Goal: Use online tool/utility: Utilize a website feature to perform a specific function

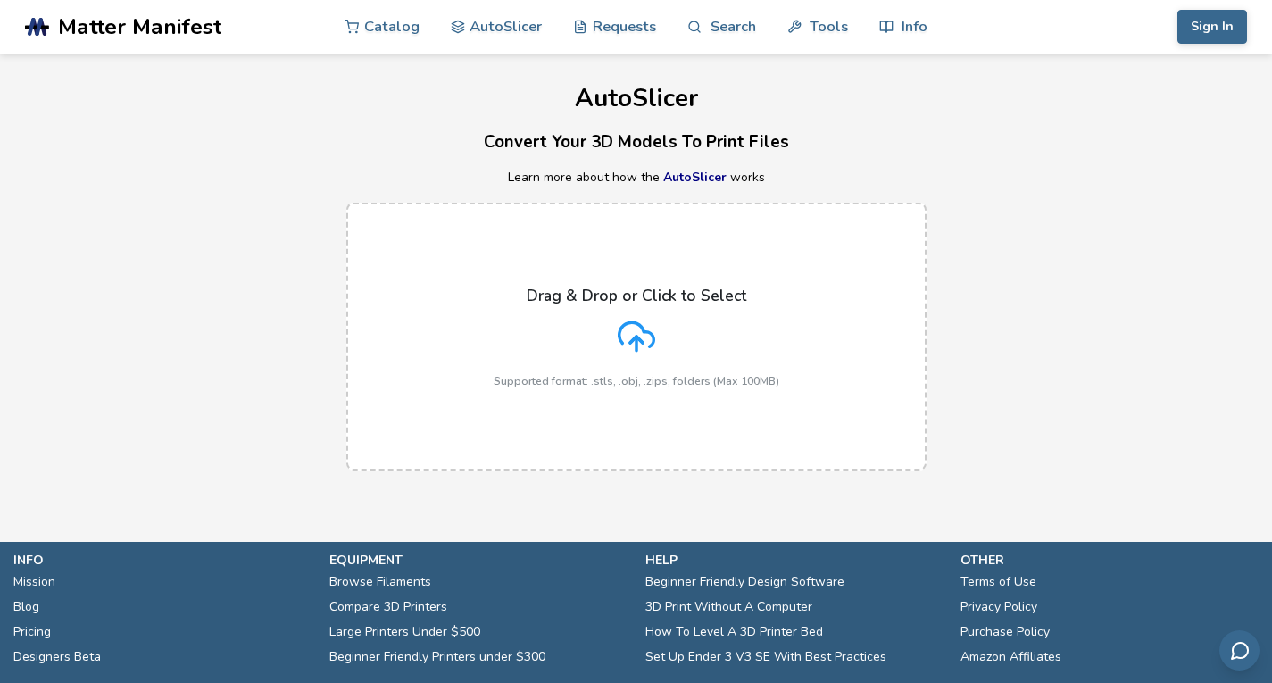
click at [628, 334] on icon at bounding box center [636, 336] width 37 height 37
click at [0, 0] on input "Drag & Drop or Click to Select Supported format: .stls, .obj, .zips, folders (M…" at bounding box center [0, 0] width 0 height 0
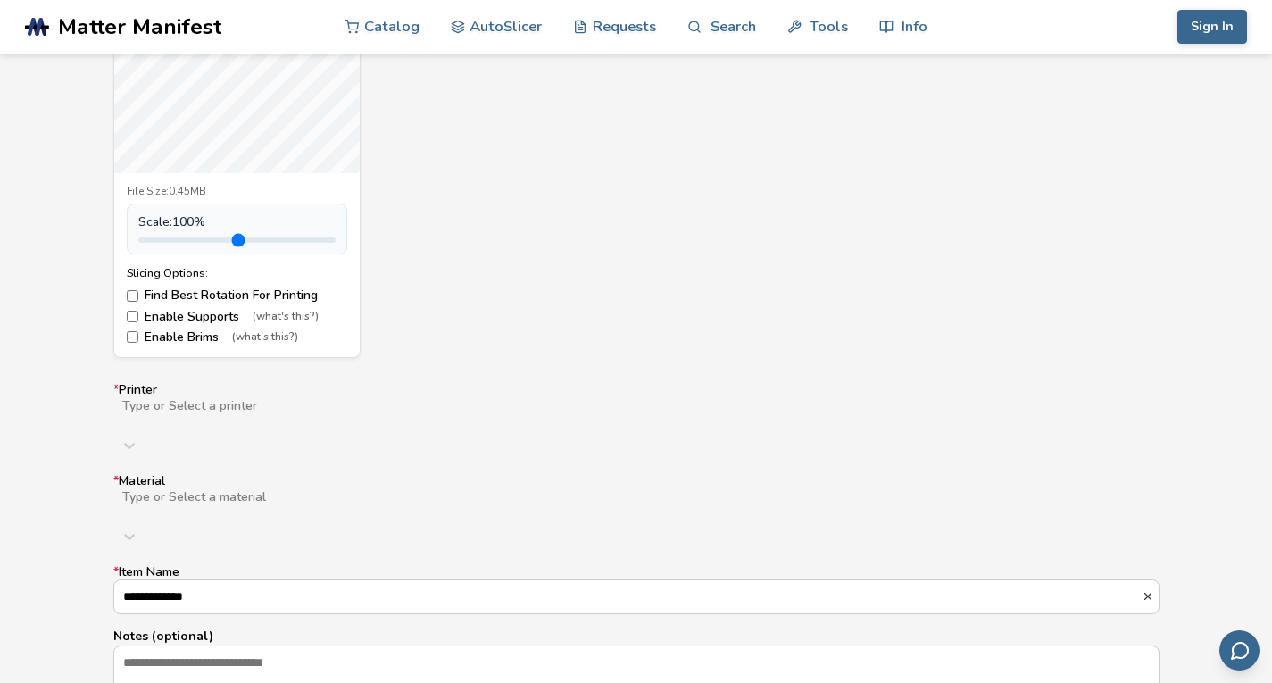
scroll to position [892, 0]
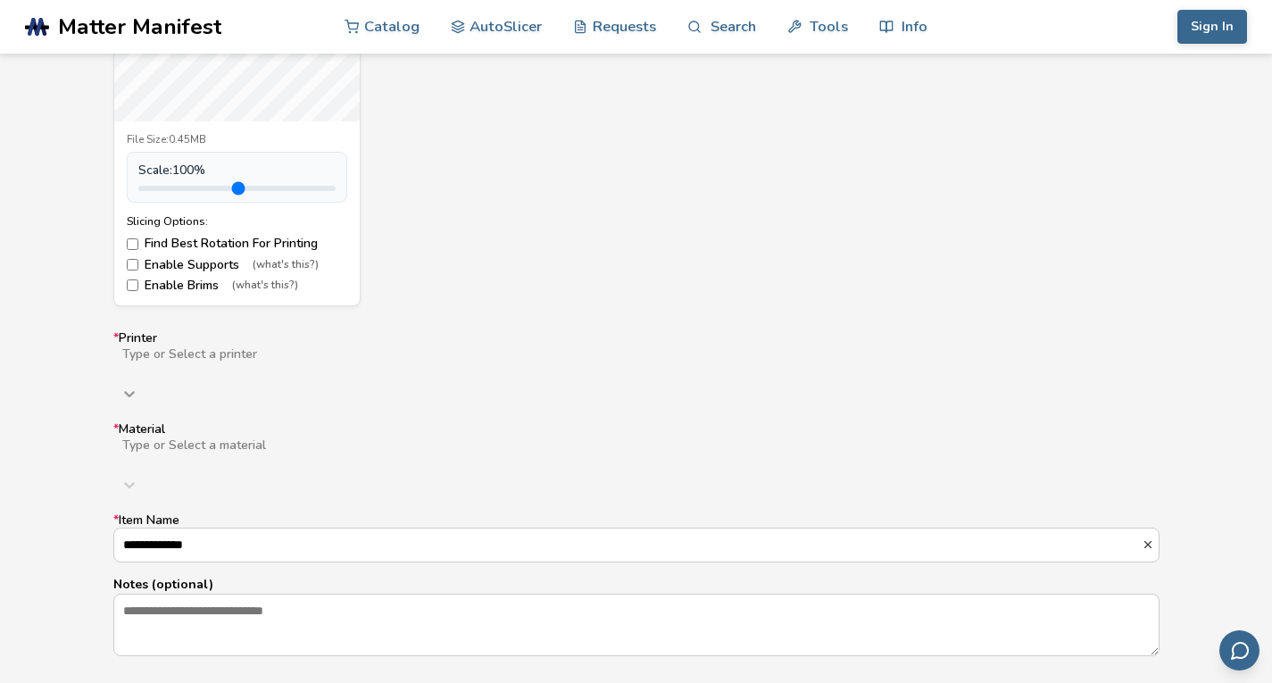
click at [138, 385] on icon at bounding box center [129, 394] width 18 height 18
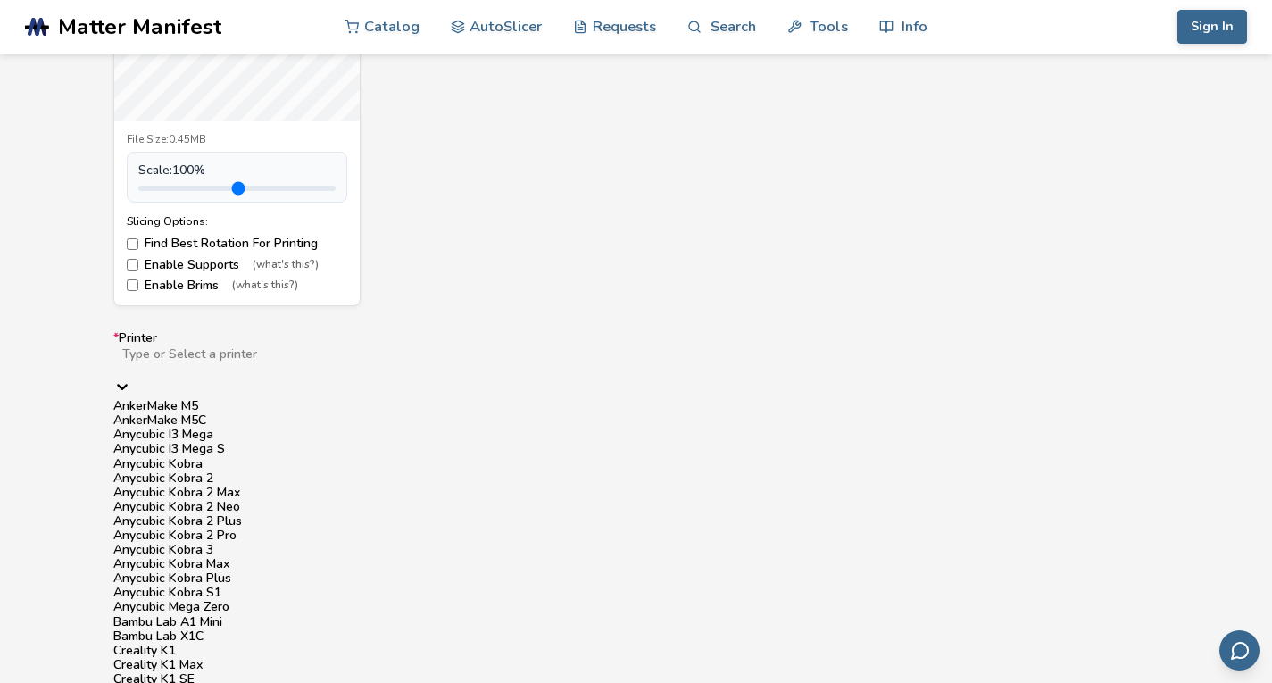
click at [243, 514] on div "Anycubic Kobra 2 Neo" at bounding box center [636, 507] width 1046 height 14
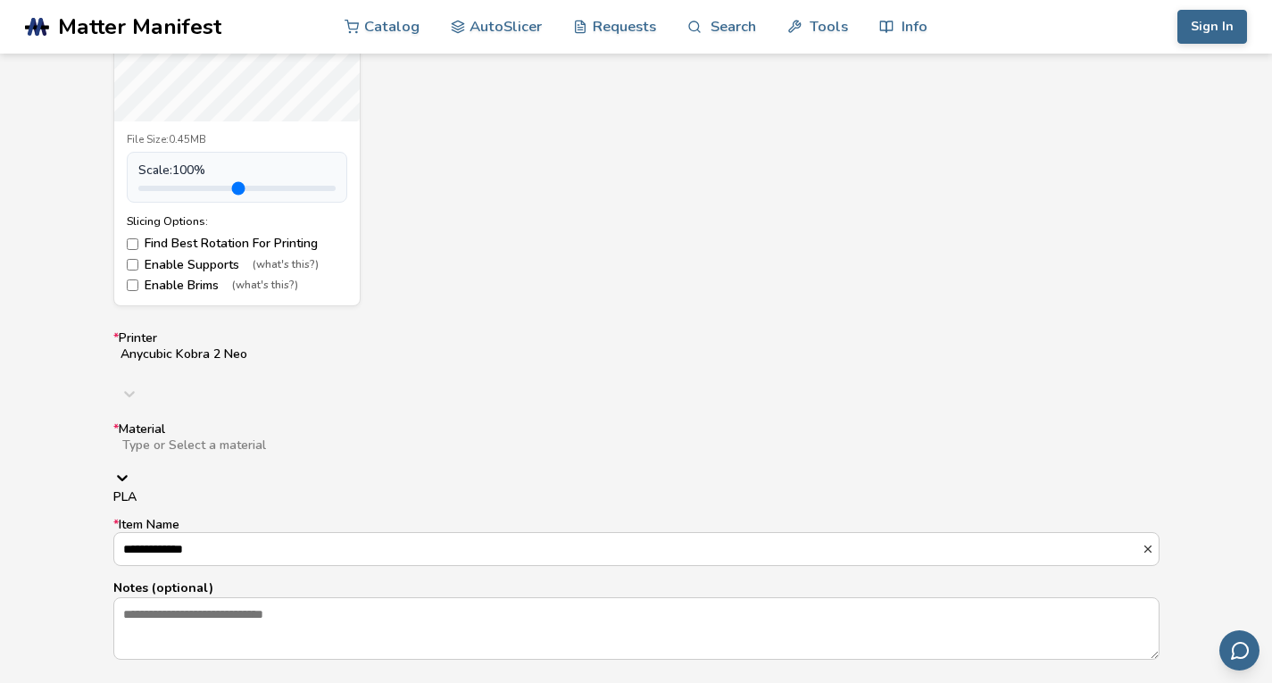
click at [131, 469] on icon at bounding box center [122, 478] width 18 height 18
click at [550, 490] on div "PLA" at bounding box center [636, 497] width 1046 height 14
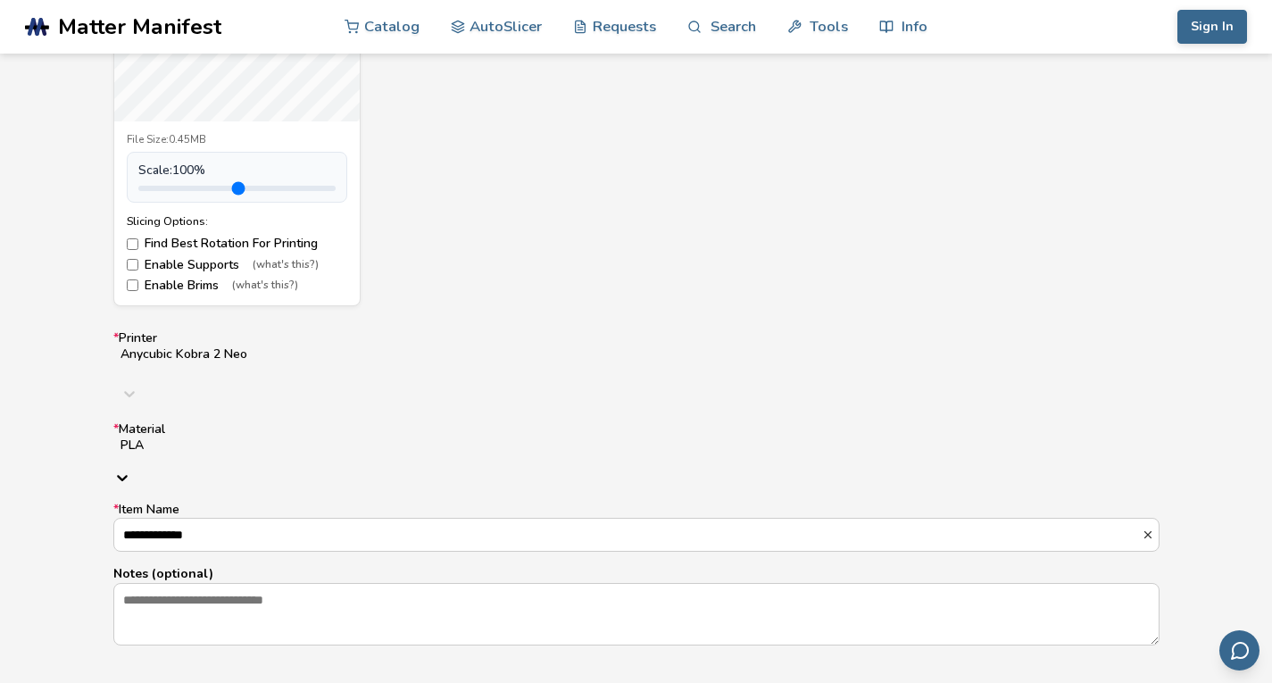
click at [550, 502] on label "**********" at bounding box center [636, 526] width 1046 height 48
click at [550, 518] on input "**********" at bounding box center [627, 534] width 1027 height 32
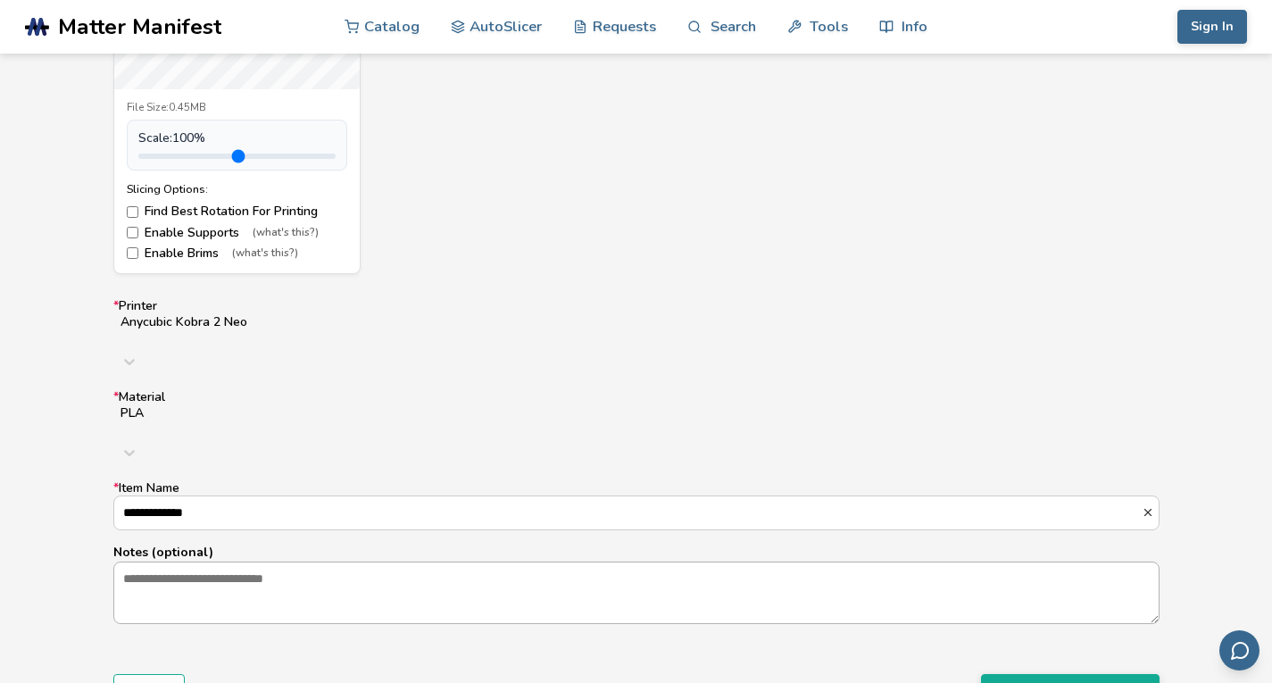
scroll to position [714, 0]
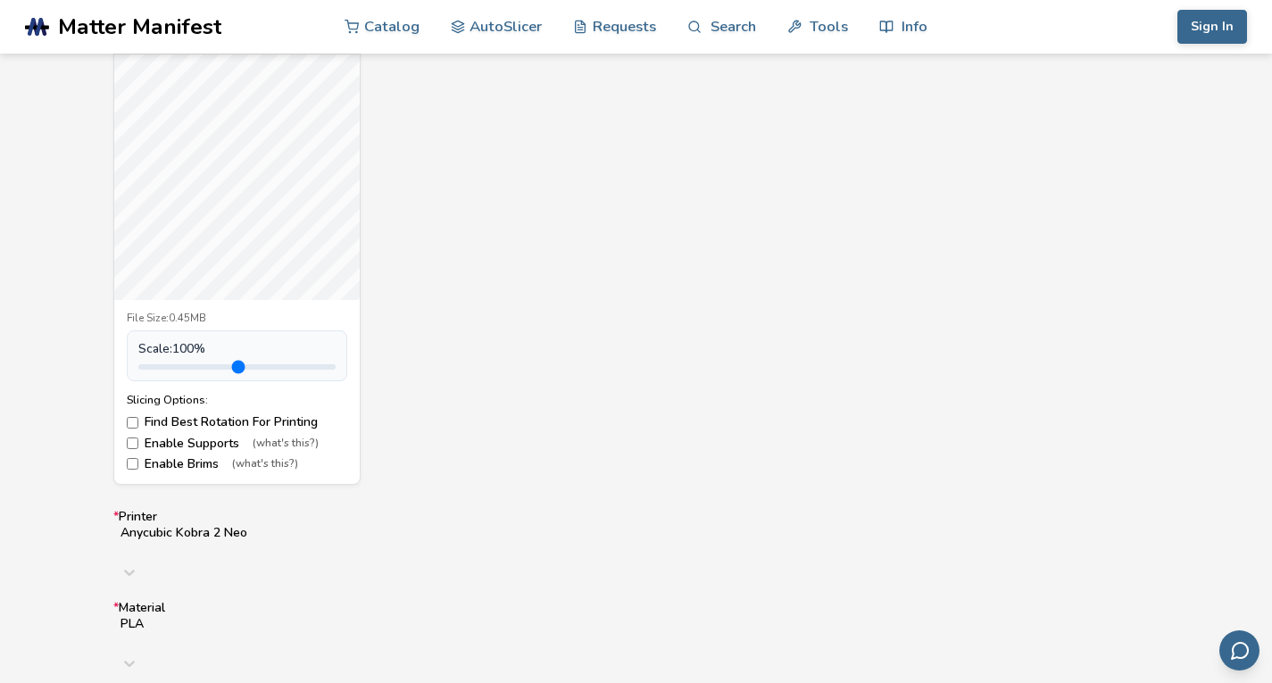
click at [656, 344] on div "7inchlcd_case.stl File Size: 0.45MB Scale: 100 % Slicing Options: Find Best Rot…" at bounding box center [636, 247] width 1046 height 476
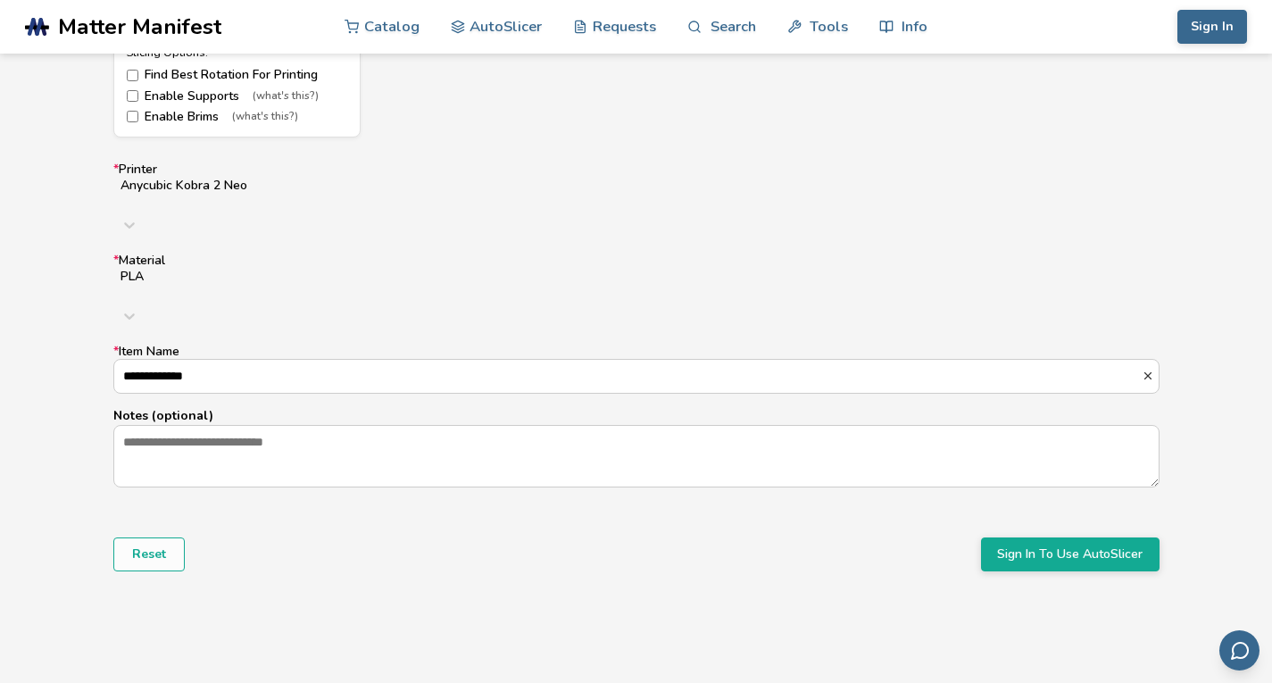
scroll to position [1071, 0]
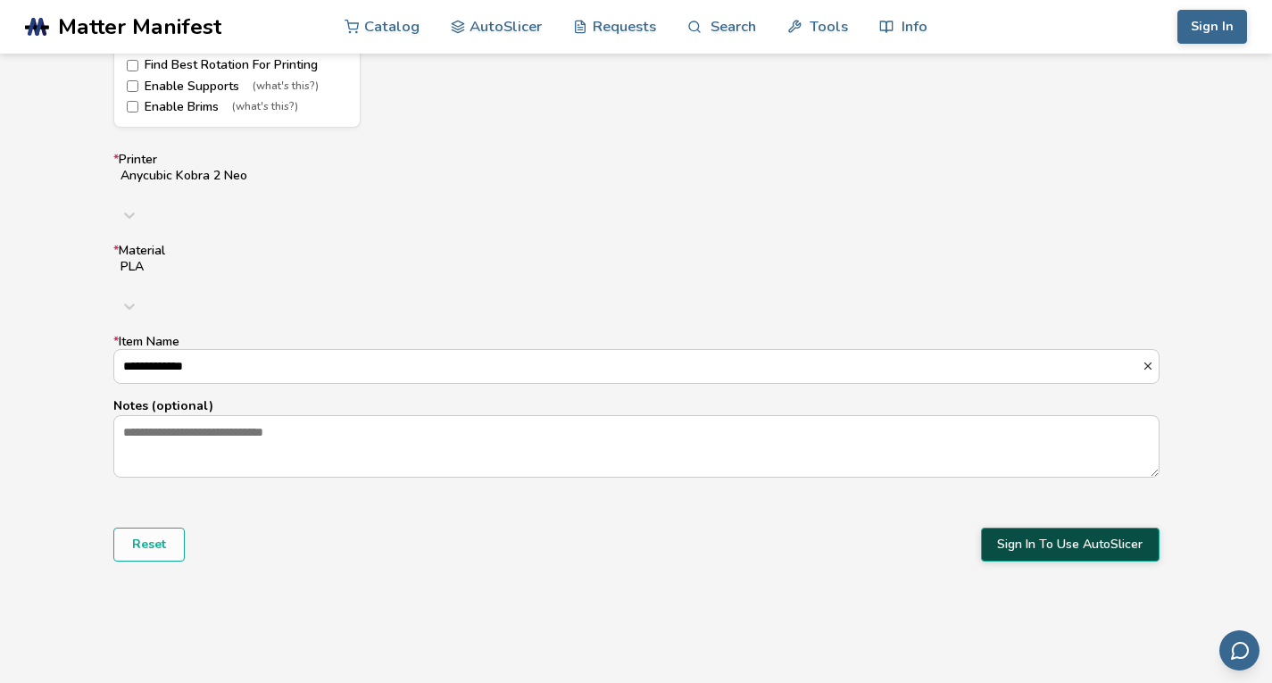
click at [1066, 527] on button "Sign In To Use AutoSlicer" at bounding box center [1070, 544] width 178 height 34
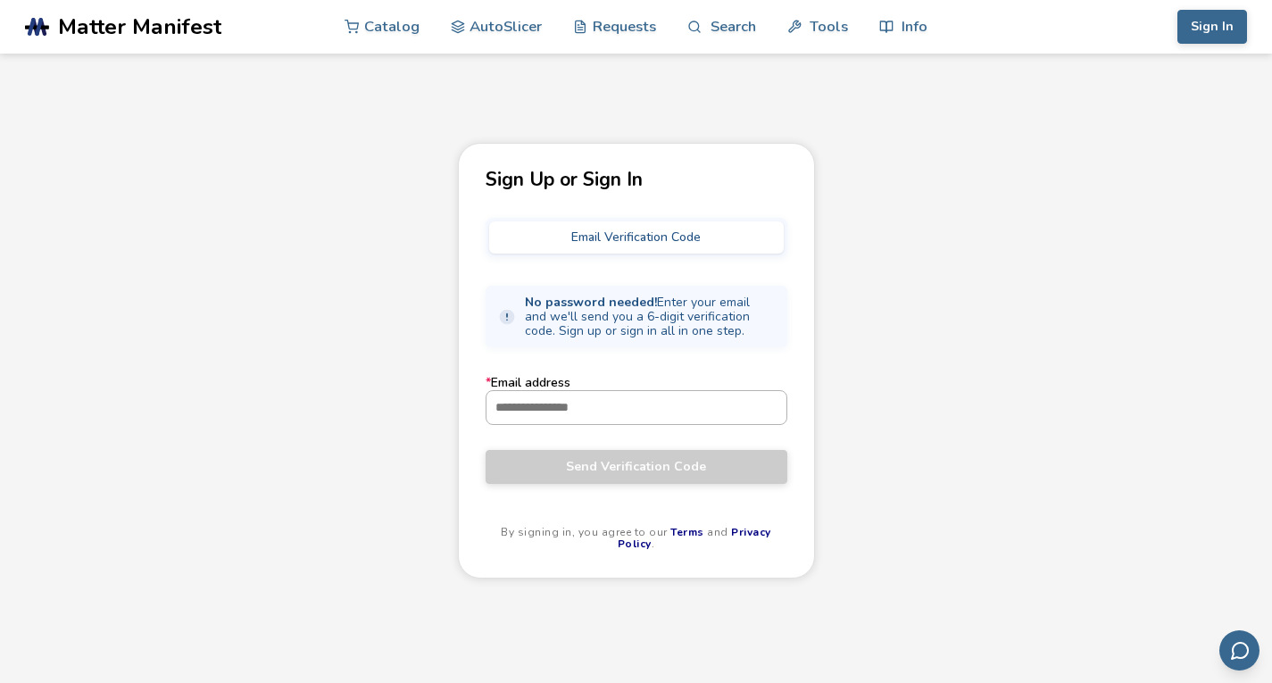
click at [562, 410] on input "* Email address" at bounding box center [636, 407] width 300 height 32
click at [918, 265] on div "Sign Up or Sign In Email Verification Code No password needed! Enter your email…" at bounding box center [636, 459] width 1272 height 633
click at [576, 402] on input "* Email address" at bounding box center [636, 407] width 300 height 32
type input "**********"
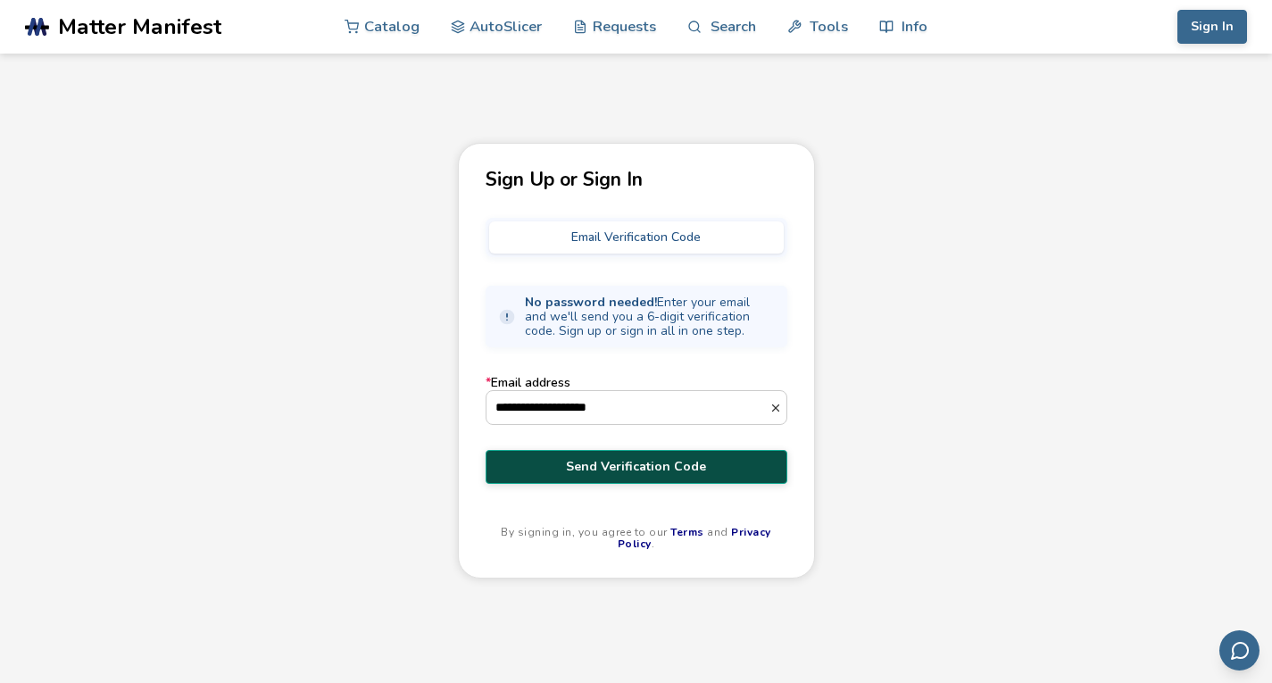
click at [610, 465] on span "Send Verification Code" at bounding box center [636, 467] width 275 height 14
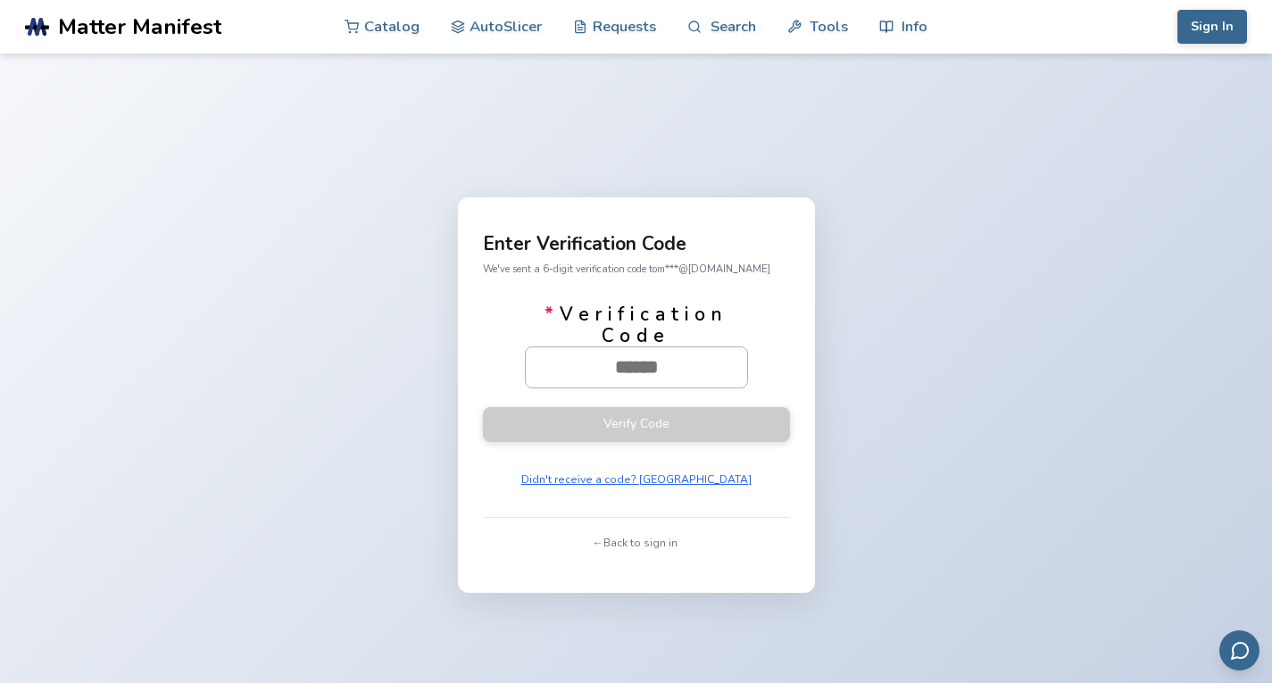
click at [628, 384] on input "* Verification Code" at bounding box center [636, 366] width 221 height 39
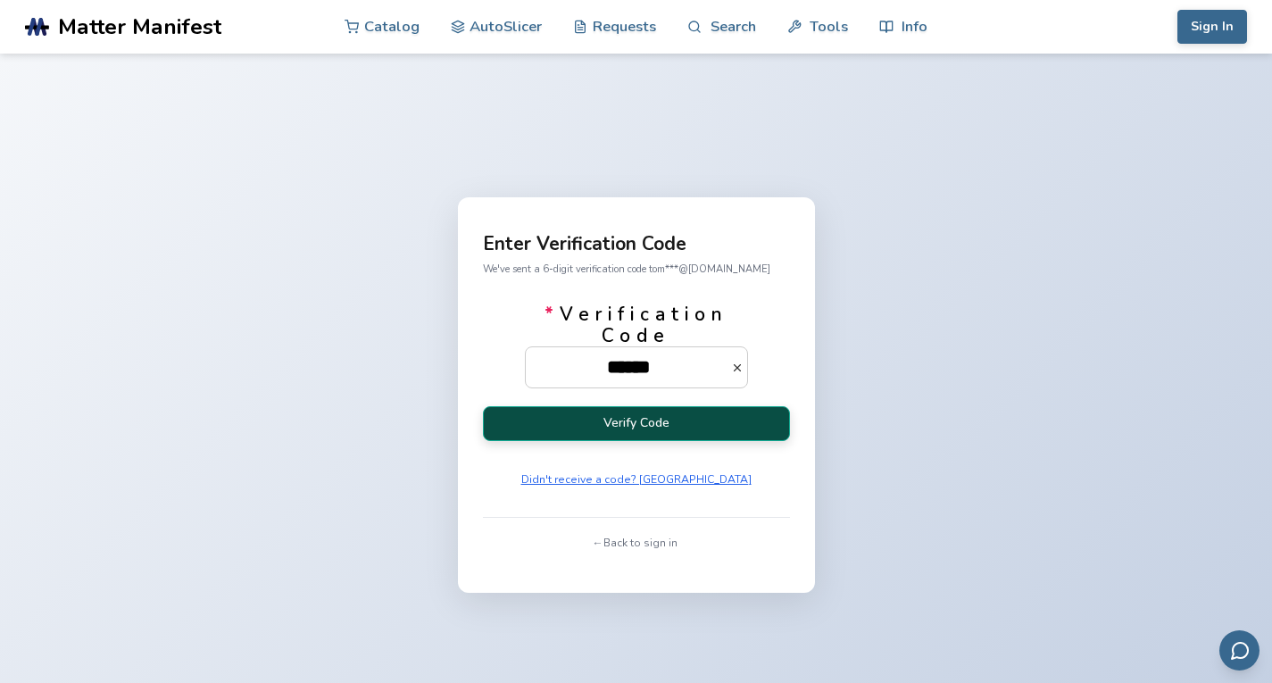
type input "******"
click at [633, 426] on button "Verify Code" at bounding box center [636, 423] width 307 height 35
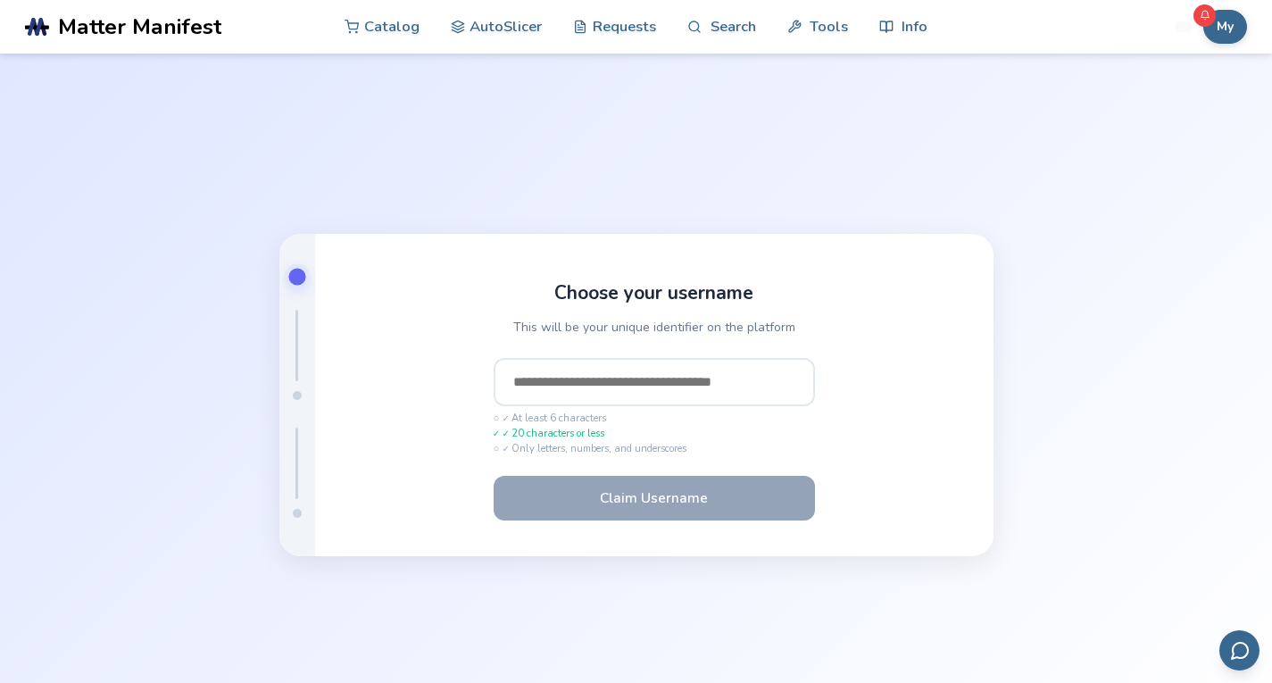
click at [609, 391] on input "text" at bounding box center [654, 382] width 321 height 48
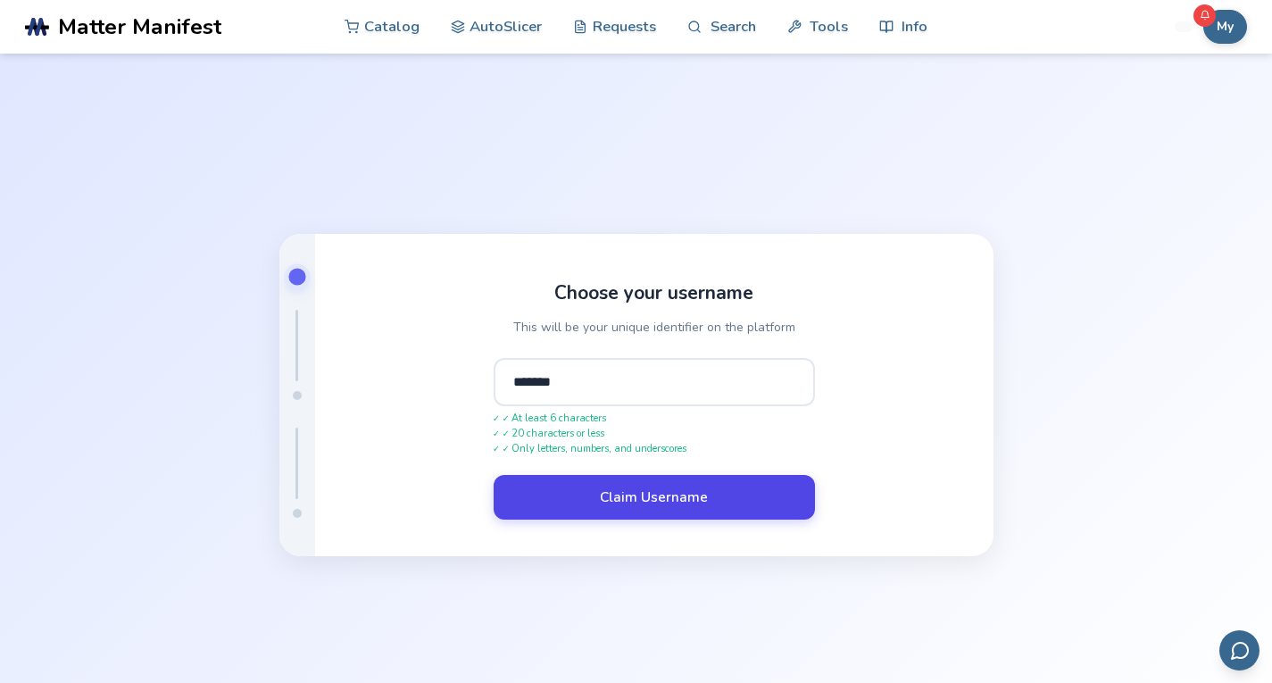
type input "*******"
click at [625, 493] on button "Claim Username" at bounding box center [654, 497] width 321 height 45
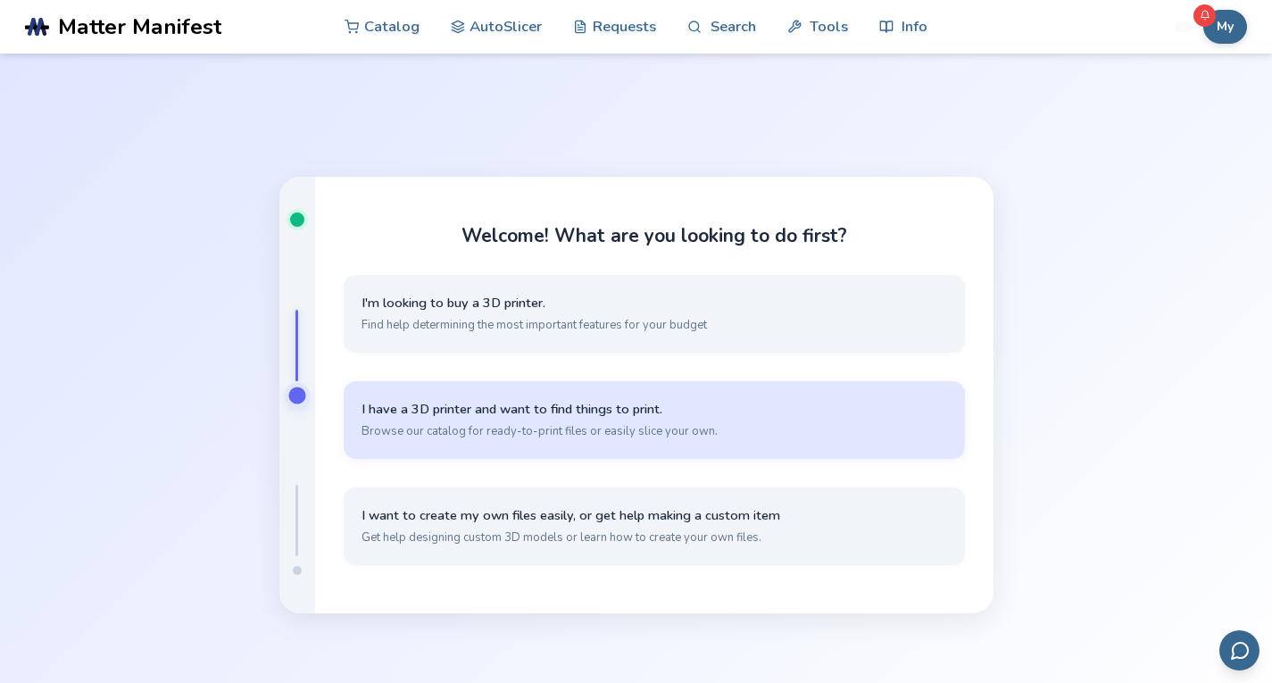
click at [477, 419] on button "I have a 3D printer and want to find things to print. Browse our catalog for re…" at bounding box center [654, 420] width 621 height 78
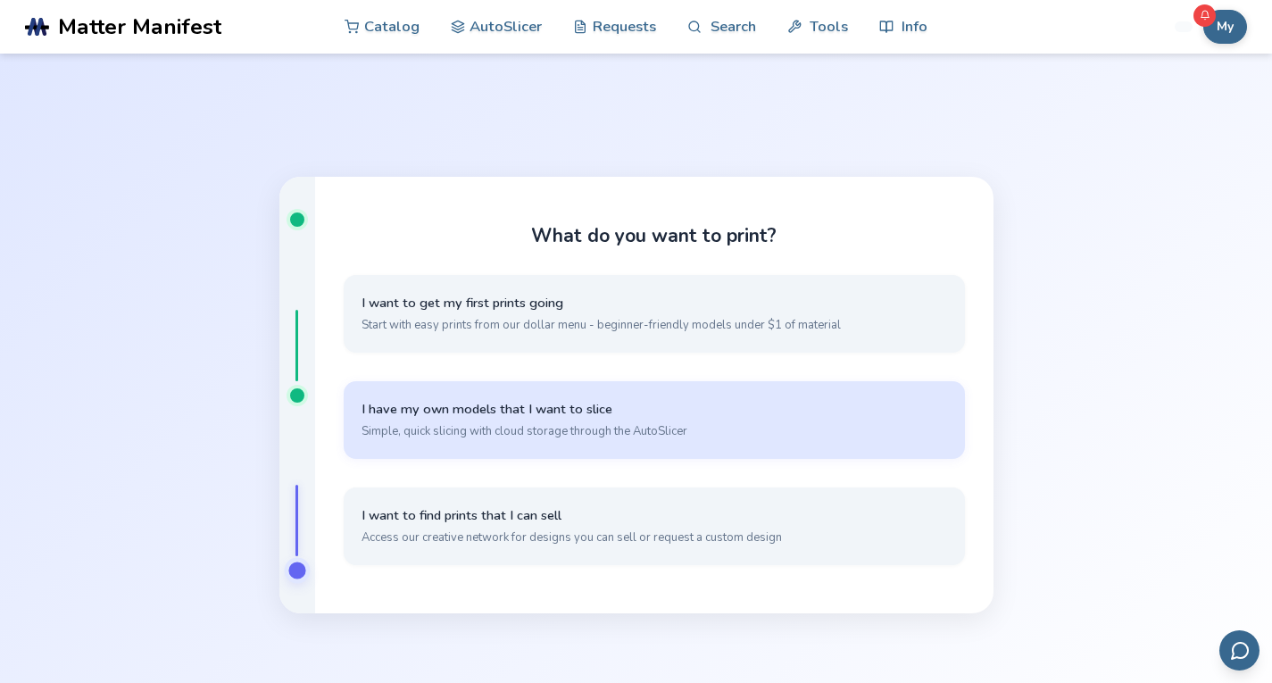
click at [578, 423] on span "Simple, quick slicing with cloud storage through the AutoSlicer" at bounding box center [653, 431] width 585 height 16
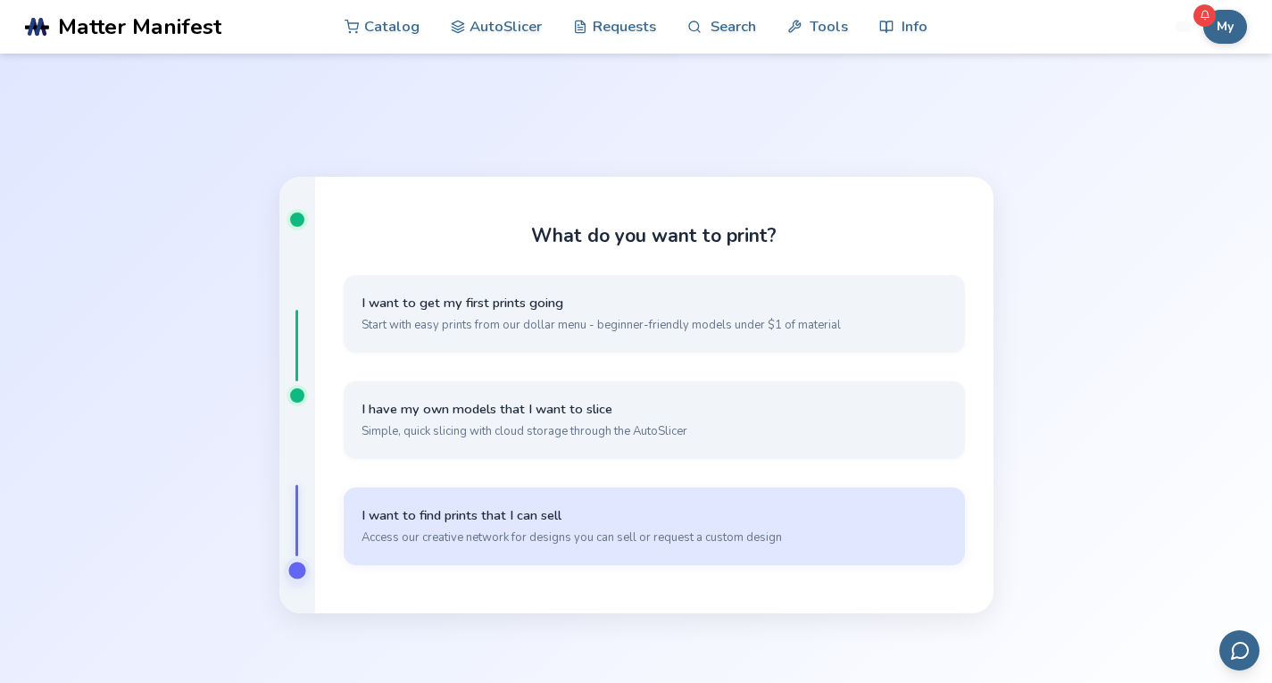
click at [469, 528] on button "I want to find prints that I can sell Access our creative network for designs y…" at bounding box center [654, 526] width 621 height 78
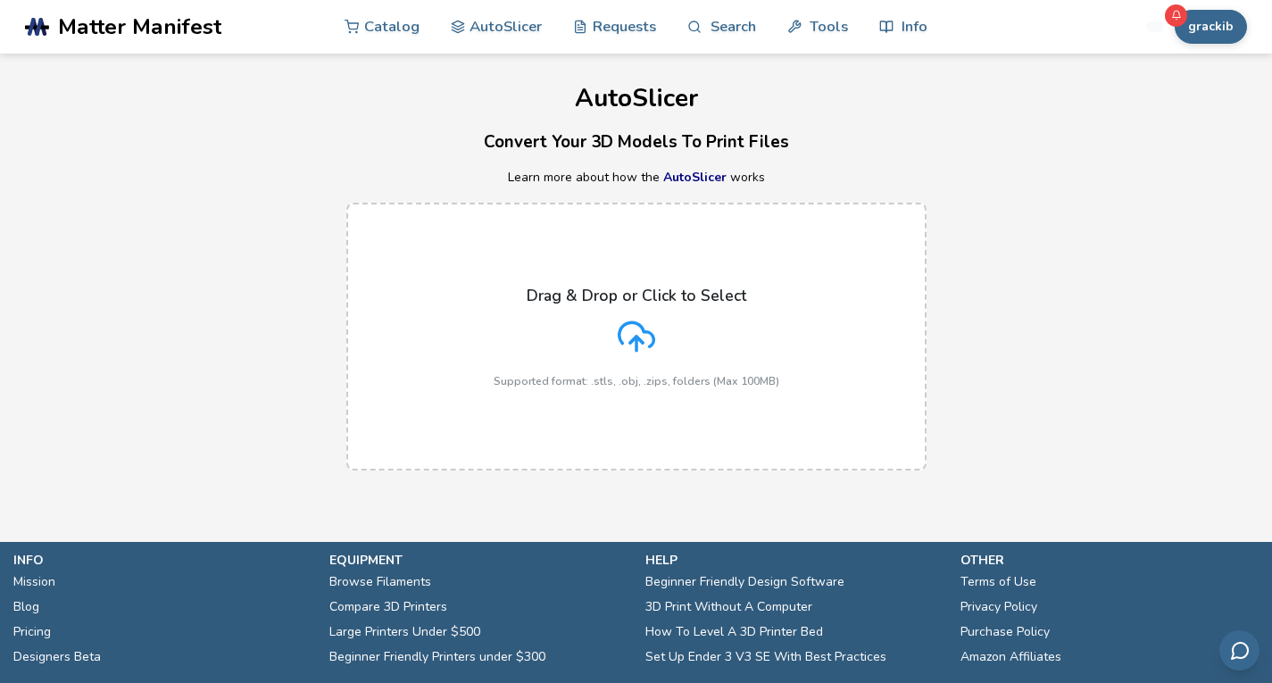
click at [640, 328] on icon at bounding box center [635, 334] width 35 height 24
click at [0, 0] on input "Drag & Drop or Click to Select Supported format: .stls, .obj, .zips, folders (M…" at bounding box center [0, 0] width 0 height 0
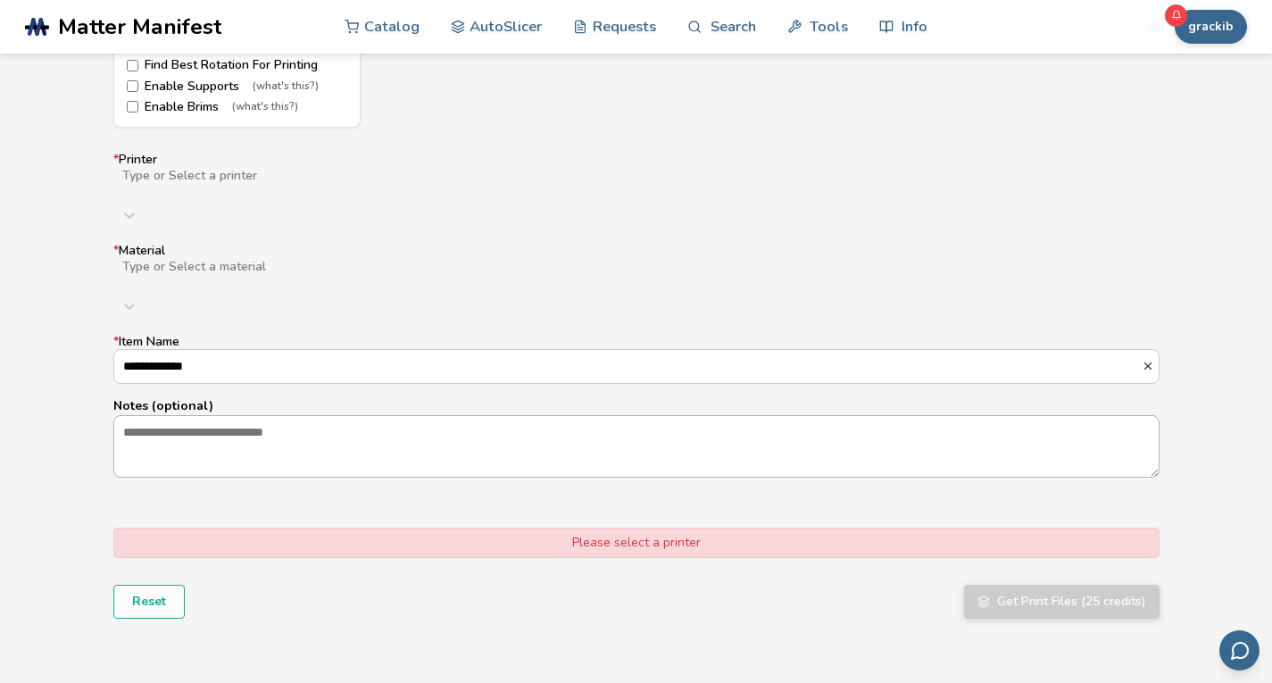
scroll to position [982, 0]
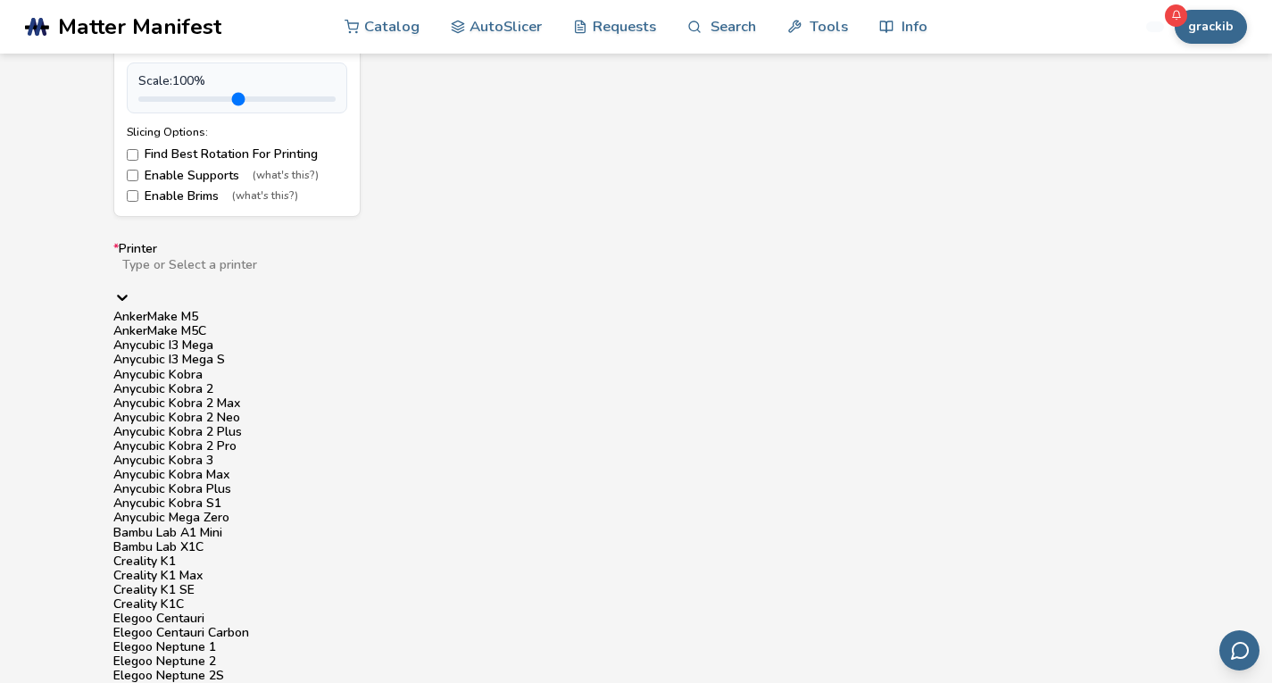
click at [131, 288] on icon at bounding box center [122, 297] width 18 height 18
click at [244, 425] on div "Anycubic Kobra 2 Neo" at bounding box center [636, 418] width 1046 height 14
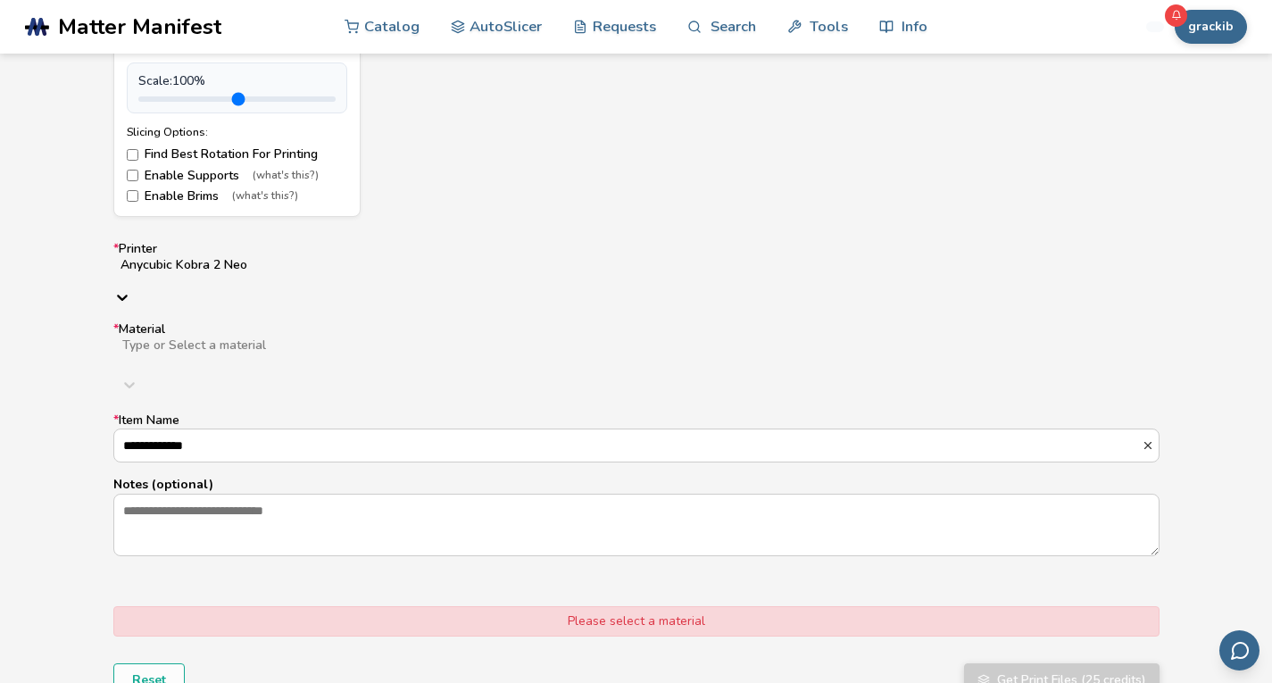
click at [687, 353] on div at bounding box center [403, 360] width 567 height 14
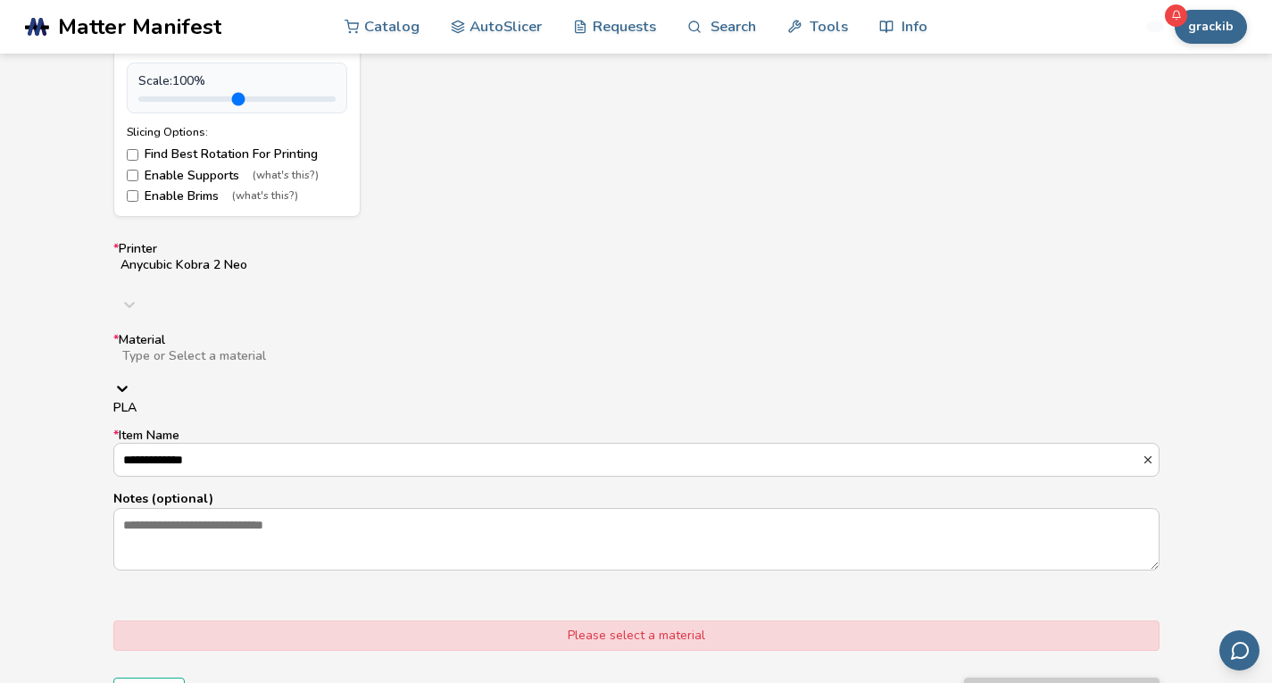
click at [910, 401] on div "PLA" at bounding box center [636, 408] width 1046 height 14
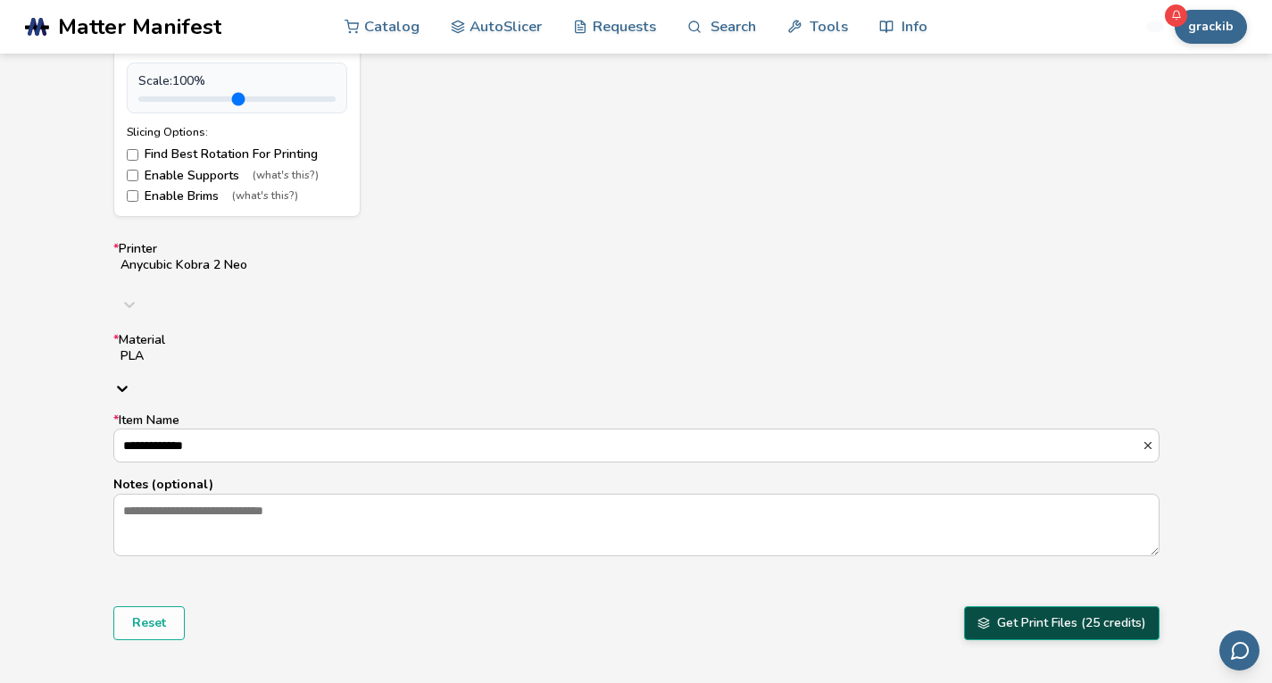
click at [1028, 606] on button "Get Print Files (25 credits)" at bounding box center [1061, 623] width 195 height 34
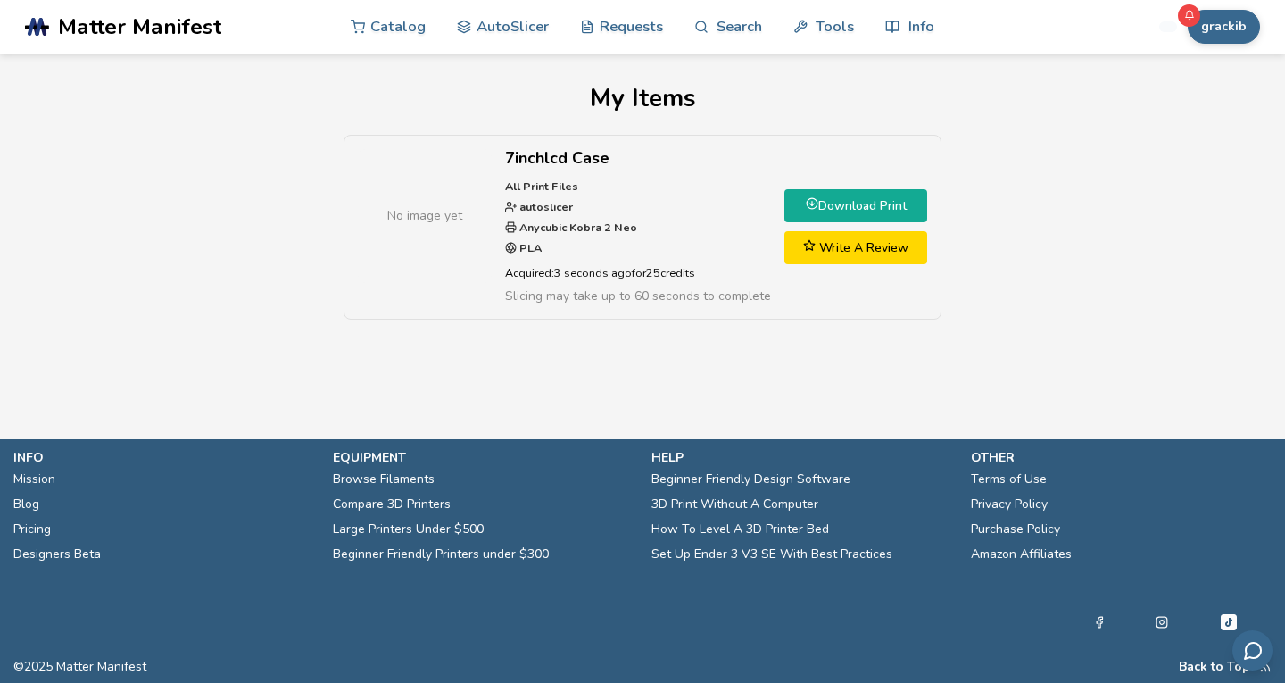
click at [883, 211] on link "Download Print" at bounding box center [855, 205] width 143 height 33
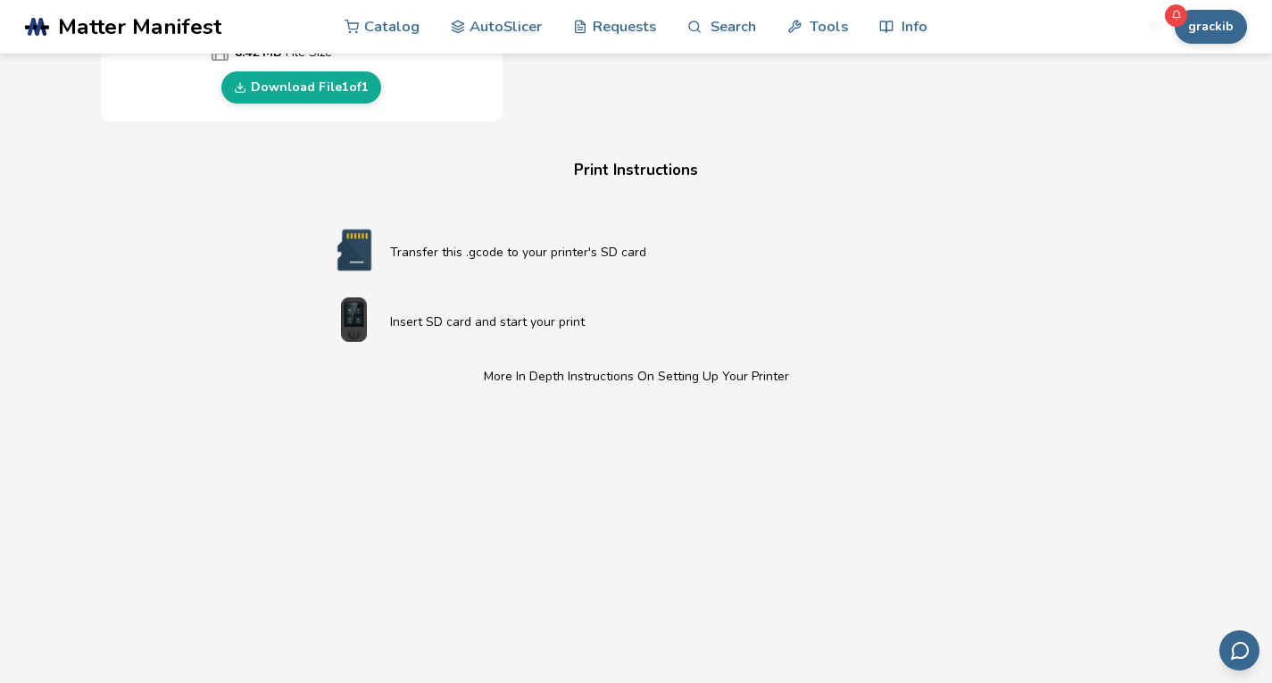
scroll to position [892, 0]
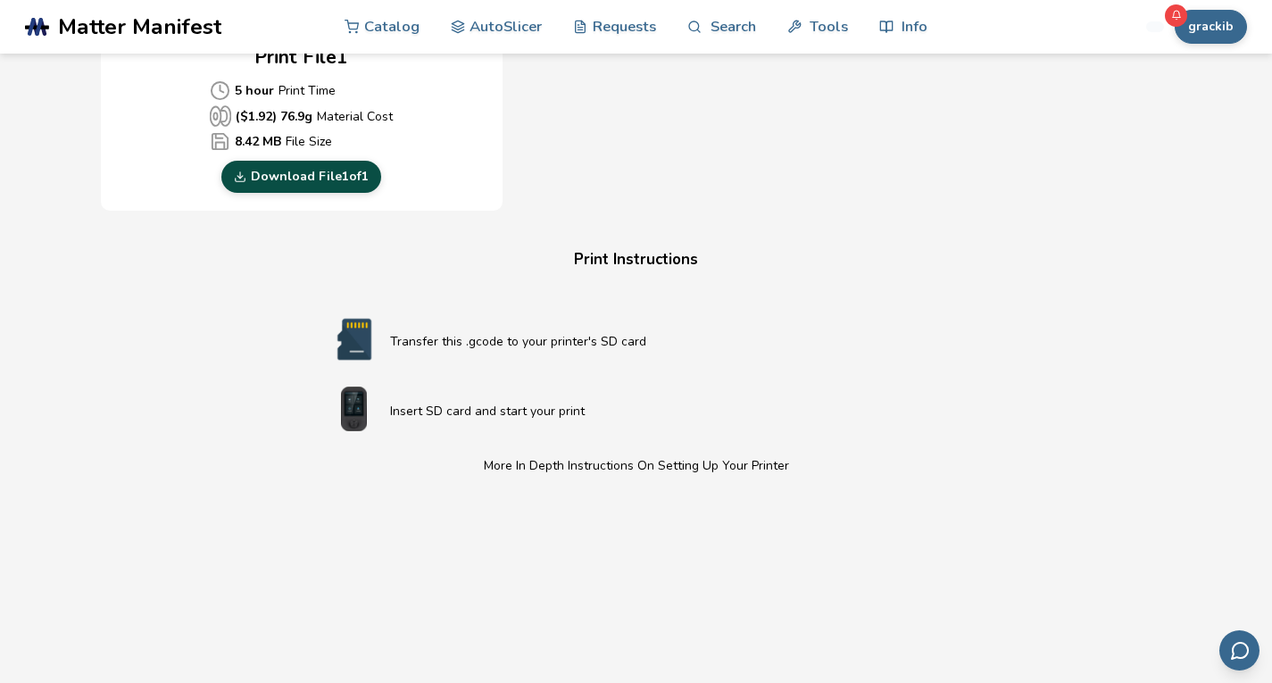
click at [330, 184] on link "Download File 1 of 1" at bounding box center [301, 177] width 160 height 32
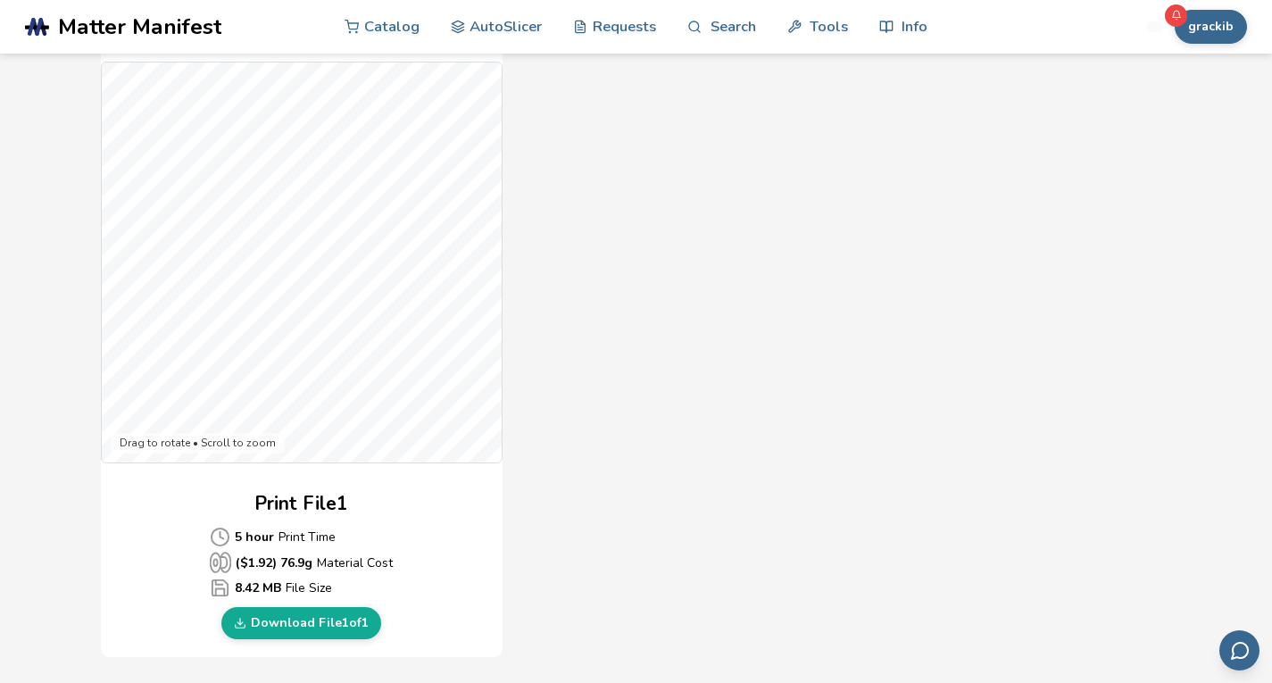
scroll to position [714, 0]
